Goal: Task Accomplishment & Management: Manage account settings

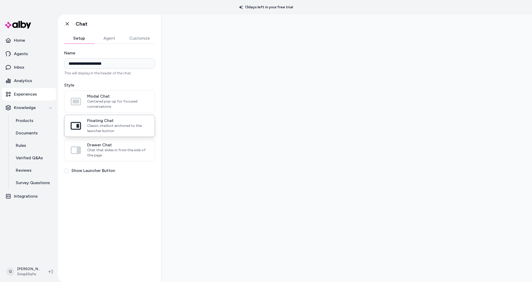
click at [90, 170] on label "Show Launcher Button" at bounding box center [93, 170] width 44 height 6
click at [68, 170] on button "Show Launcher Button" at bounding box center [66, 170] width 4 height 4
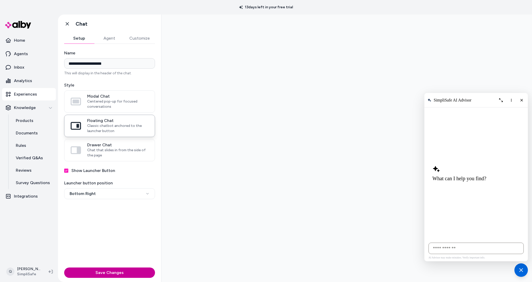
click at [112, 273] on button "Save Changes" at bounding box center [109, 272] width 91 height 10
click at [132, 36] on button "Customize" at bounding box center [139, 38] width 31 height 10
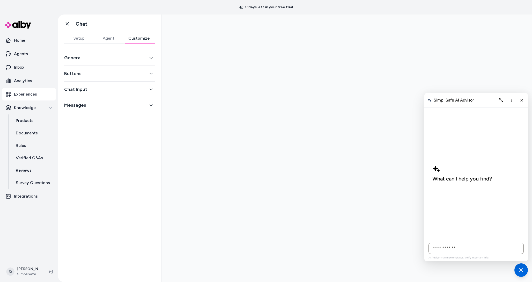
click at [101, 72] on button "Buttons" at bounding box center [109, 73] width 91 height 7
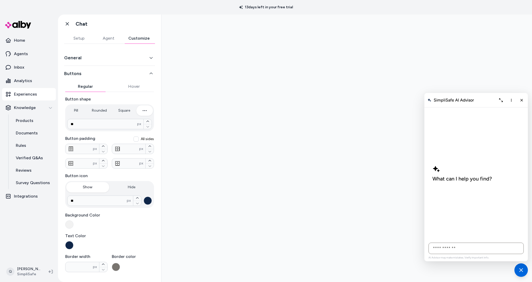
scroll to position [34, 0]
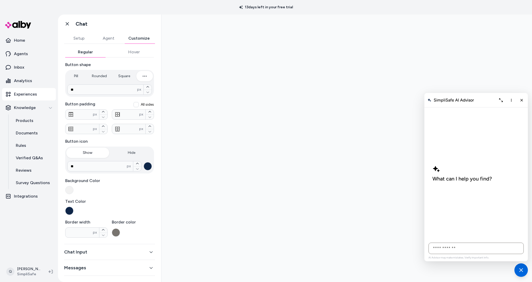
click at [135, 37] on button "Customize" at bounding box center [139, 38] width 32 height 10
click at [75, 251] on button "Chat Input" at bounding box center [109, 251] width 91 height 7
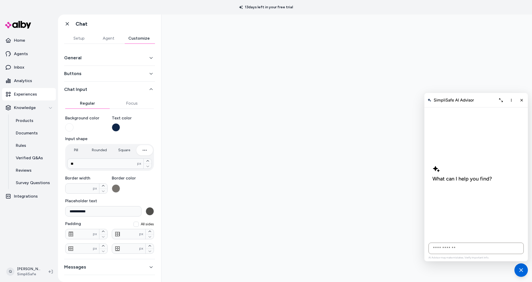
scroll to position [0, 0]
click at [109, 42] on button "Agent" at bounding box center [108, 38] width 29 height 10
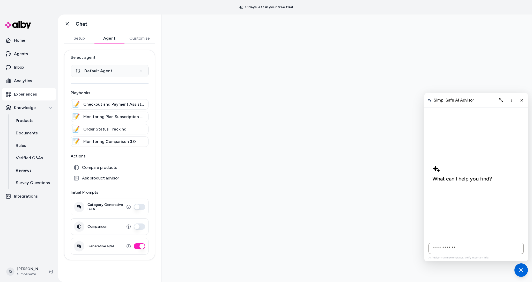
click at [133, 41] on button "Customize" at bounding box center [139, 38] width 31 height 10
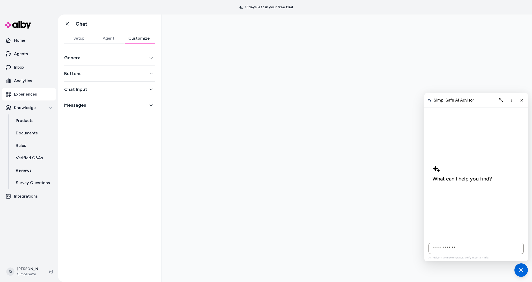
click at [87, 73] on button "Buttons" at bounding box center [109, 73] width 91 height 7
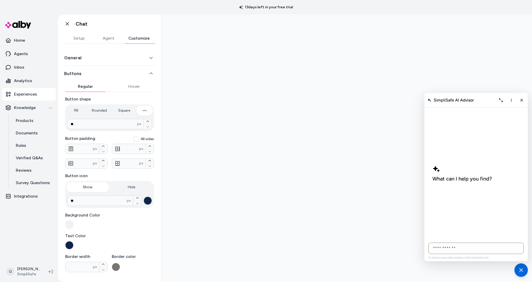
click at [87, 73] on button "Buttons" at bounding box center [109, 73] width 91 height 7
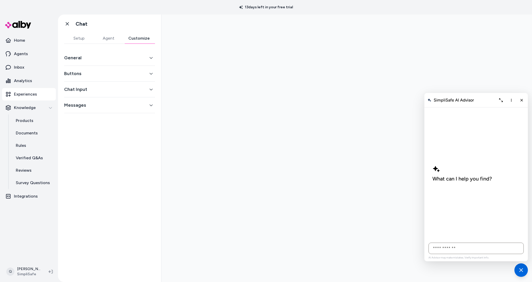
click at [90, 62] on div "General" at bounding box center [109, 58] width 91 height 16
click at [82, 57] on button "General" at bounding box center [109, 57] width 91 height 7
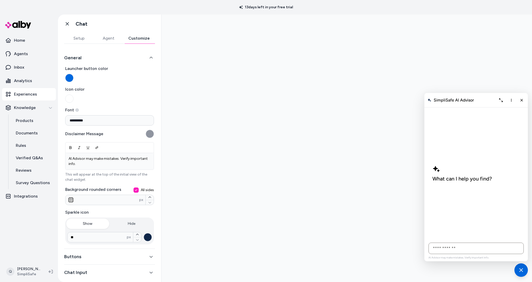
click at [70, 80] on button "Launcher button color" at bounding box center [69, 78] width 8 height 8
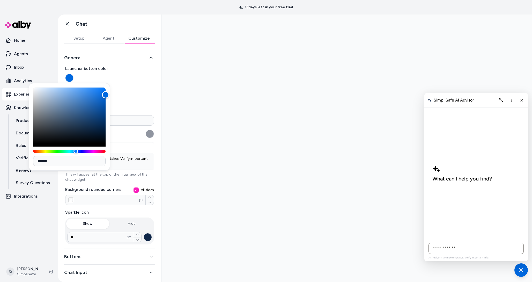
click at [247, 98] on div at bounding box center [346, 147] width 370 height 267
click at [174, 84] on div at bounding box center [346, 147] width 370 height 267
click at [153, 56] on icon "button" at bounding box center [151, 58] width 4 height 4
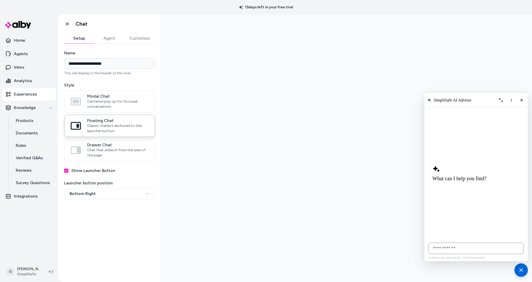
click at [90, 172] on label "Show Launcher Button" at bounding box center [93, 170] width 44 height 6
click at [68, 172] on button "Show Launcher Button" at bounding box center [66, 170] width 4 height 4
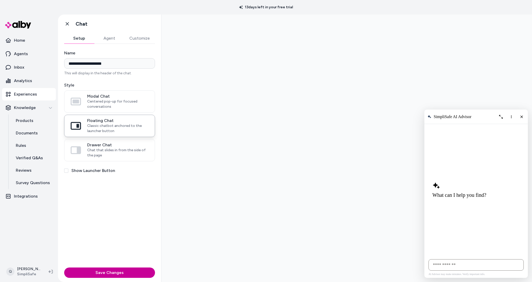
click at [136, 272] on button "Save Changes" at bounding box center [109, 272] width 91 height 10
click at [521, 116] on line "Close chat" at bounding box center [521, 116] width 2 height 2
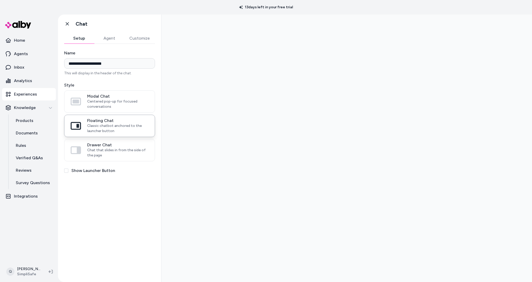
click at [75, 169] on label "Show Launcher Button" at bounding box center [93, 170] width 44 height 6
click at [68, 169] on button "Show Launcher Button" at bounding box center [66, 170] width 4 height 4
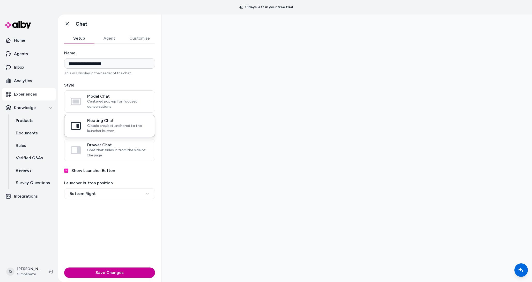
click at [131, 269] on button "Save Changes" at bounding box center [109, 272] width 91 height 10
click at [132, 40] on button "Customize" at bounding box center [139, 38] width 31 height 10
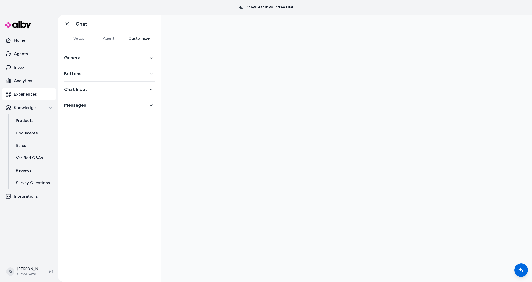
click at [108, 87] on button "Chat Input" at bounding box center [109, 89] width 91 height 7
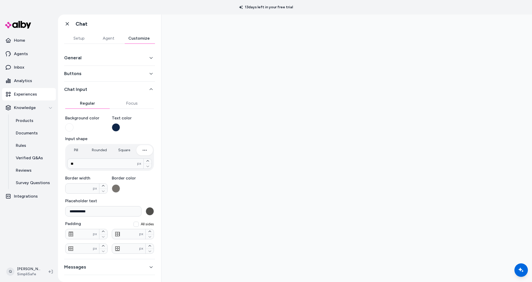
click at [111, 264] on button "Messages" at bounding box center [109, 266] width 91 height 7
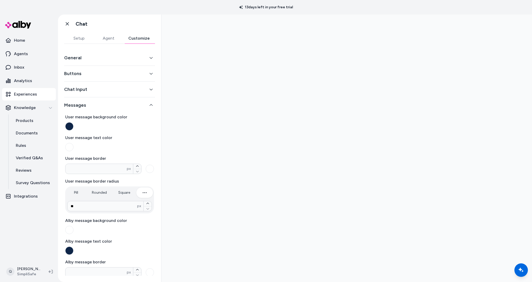
click at [118, 57] on button "General" at bounding box center [109, 57] width 91 height 7
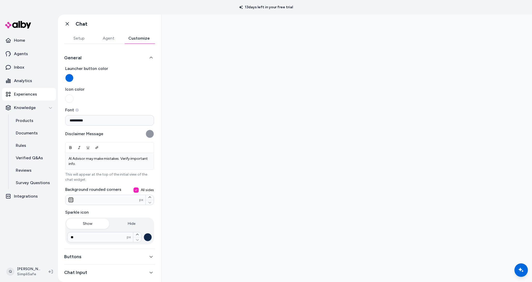
scroll to position [20, 0]
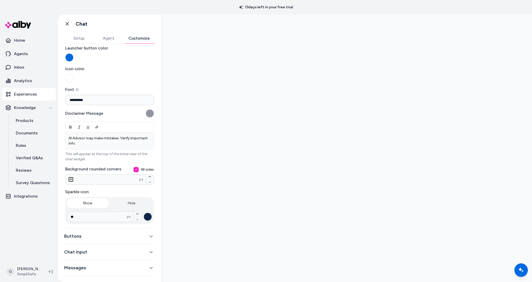
click at [103, 232] on button "Buttons" at bounding box center [109, 235] width 91 height 7
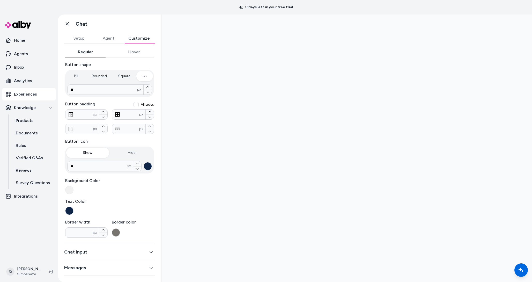
click at [98, 251] on button "Chat Input" at bounding box center [109, 251] width 91 height 7
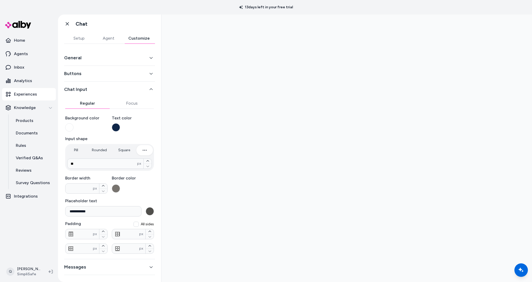
scroll to position [0, 0]
click at [92, 264] on button "Messages" at bounding box center [109, 266] width 91 height 7
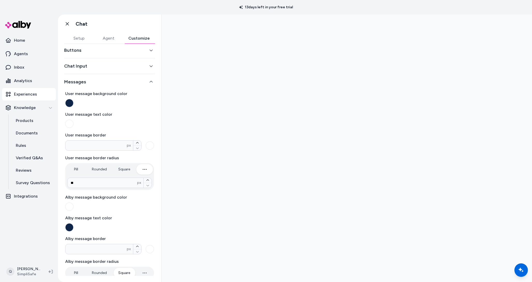
scroll to position [32, 0]
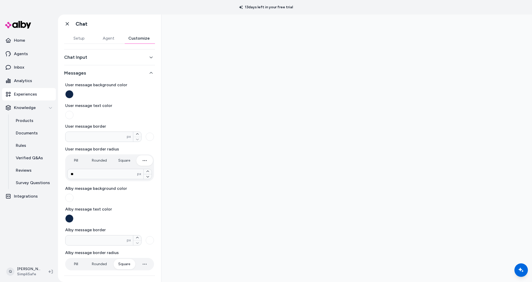
click at [79, 34] on button "Setup" at bounding box center [78, 38] width 29 height 10
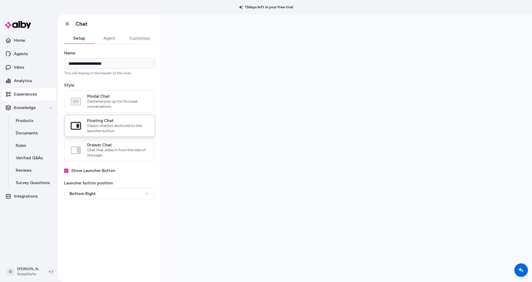
click at [82, 169] on label "Show Launcher Button" at bounding box center [93, 170] width 44 height 6
click at [68, 169] on button "Show Launcher Button" at bounding box center [66, 170] width 4 height 4
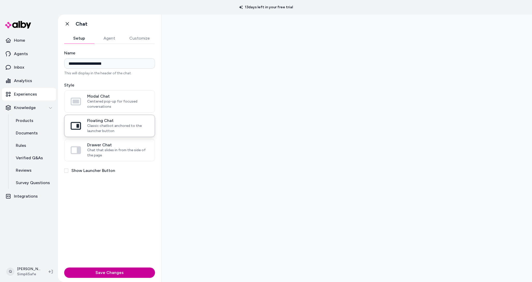
click at [102, 274] on button "Save Changes" at bounding box center [109, 272] width 91 height 10
click at [112, 36] on button "Agent" at bounding box center [109, 38] width 30 height 10
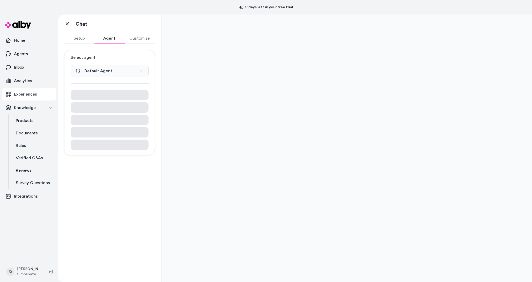
click at [134, 38] on button "Customize" at bounding box center [139, 38] width 31 height 10
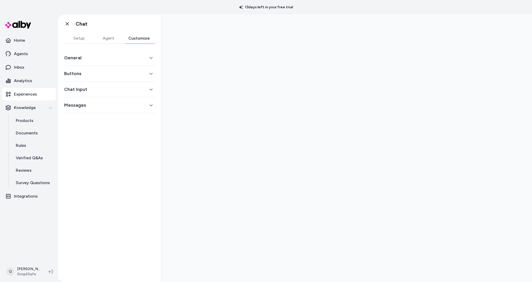
click at [100, 56] on button "General" at bounding box center [109, 57] width 91 height 7
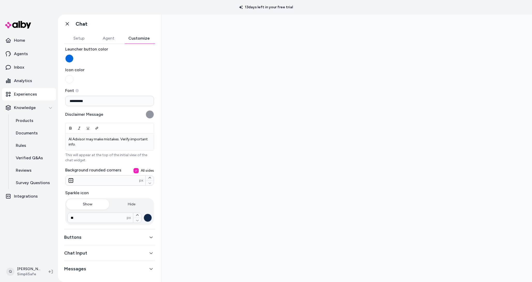
scroll to position [20, 0]
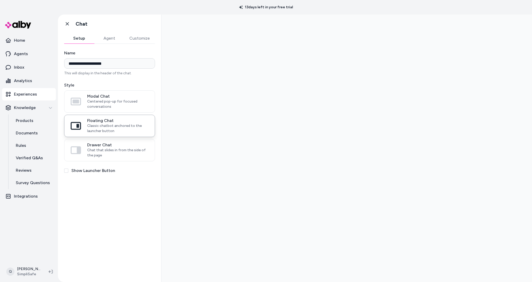
click at [81, 37] on button "Setup" at bounding box center [79, 38] width 30 height 10
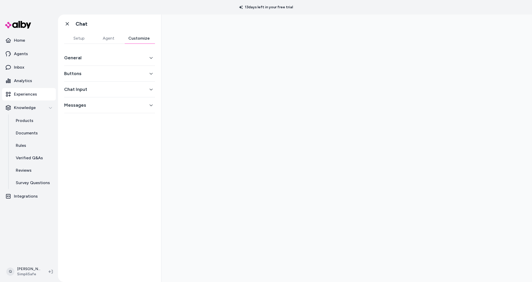
click at [139, 38] on button "Customize" at bounding box center [139, 38] width 32 height 10
click at [69, 41] on button "Setup" at bounding box center [78, 38] width 29 height 10
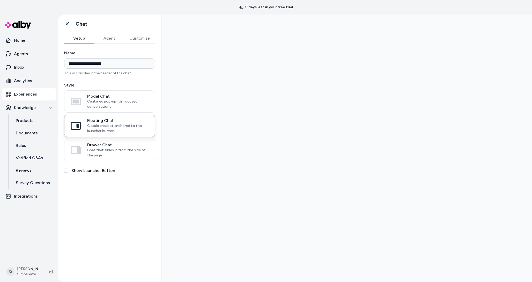
click at [72, 175] on div "**********" at bounding box center [109, 160] width 103 height 232
click at [67, 169] on button "Show Launcher Button" at bounding box center [66, 170] width 4 height 4
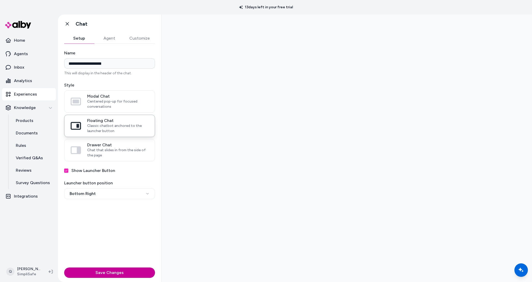
click at [140, 273] on button "Save Changes" at bounding box center [109, 272] width 91 height 10
click at [77, 169] on label "Show Launcher Button" at bounding box center [93, 170] width 44 height 6
click at [68, 169] on button "Show Launcher Button" at bounding box center [66, 170] width 4 height 4
click at [144, 271] on button "Save Changes" at bounding box center [109, 272] width 91 height 10
